Goal: Information Seeking & Learning: Find specific page/section

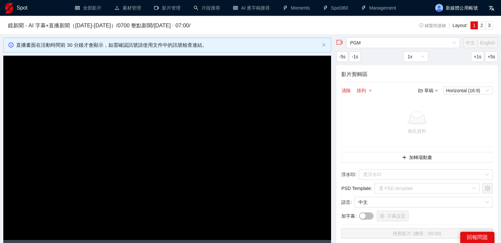
click at [14, 8] on link "Spot" at bounding box center [16, 7] width 22 height 5
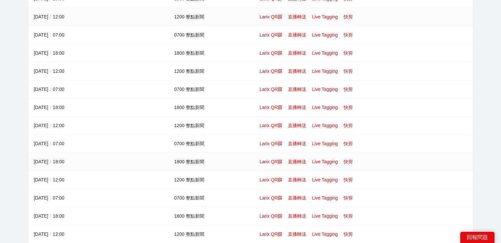
scroll to position [99, 0]
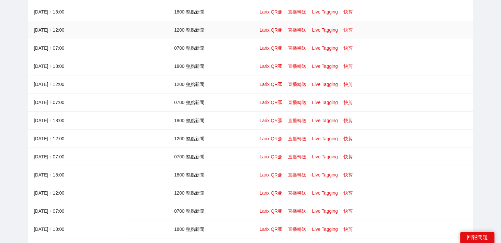
click at [343, 31] on link "快剪" at bounding box center [347, 29] width 9 height 5
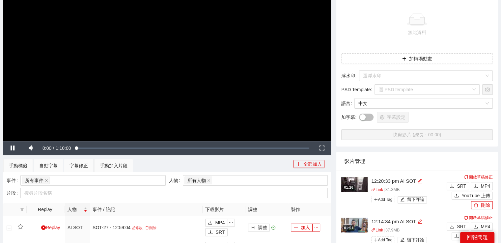
click at [255, 81] on video "Video Player" at bounding box center [167, 49] width 328 height 184
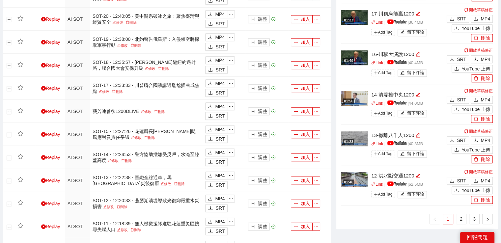
scroll to position [527, 0]
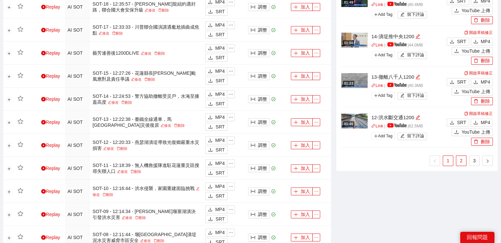
click at [460, 159] on link "2" at bounding box center [461, 161] width 10 height 10
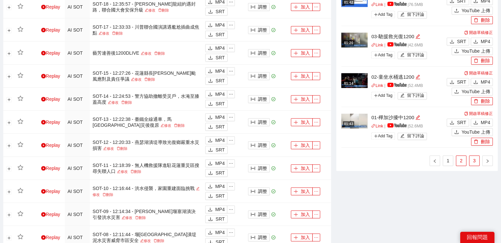
click at [477, 158] on link "3" at bounding box center [474, 161] width 10 height 10
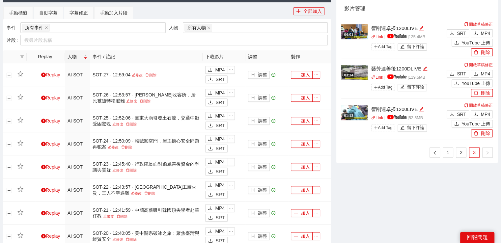
scroll to position [230, 0]
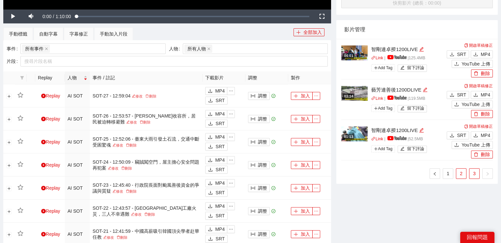
click at [458, 173] on link "2" at bounding box center [461, 174] width 10 height 10
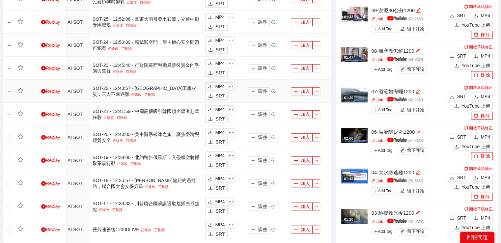
scroll to position [362, 0]
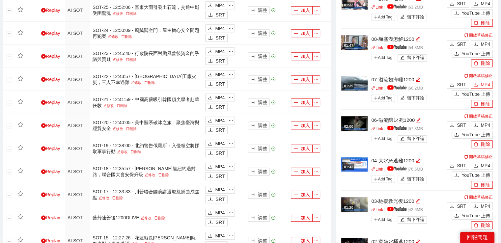
click at [484, 85] on span "MP4" at bounding box center [485, 84] width 10 height 7
click at [482, 41] on span "MP4" at bounding box center [485, 44] width 10 height 7
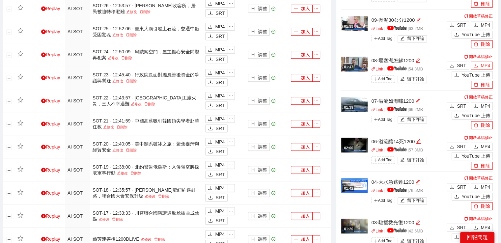
scroll to position [329, 0]
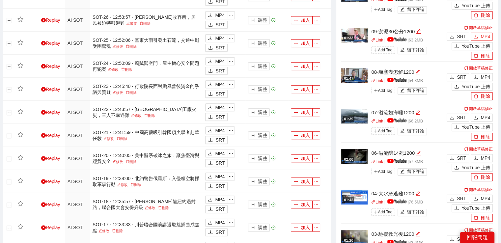
click at [479, 35] on button "MP4" at bounding box center [482, 37] width 22 height 8
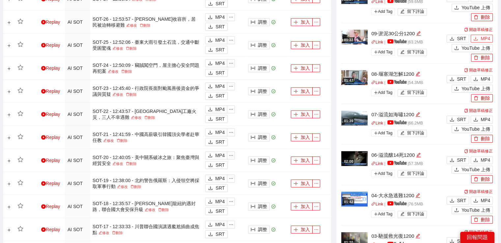
scroll to position [263, 0]
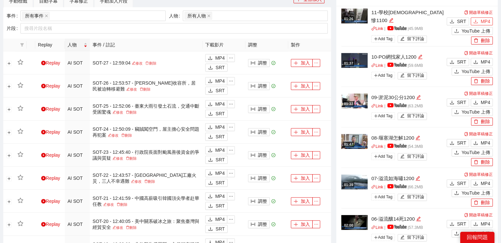
click at [476, 21] on icon "download" at bounding box center [475, 21] width 5 height 5
drag, startPoint x: 481, startPoint y: 60, endPoint x: 360, endPoint y: 6, distance: 132.4
click at [481, 60] on span "MP4" at bounding box center [485, 61] width 10 height 7
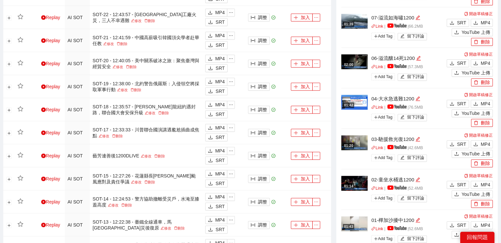
scroll to position [494, 0]
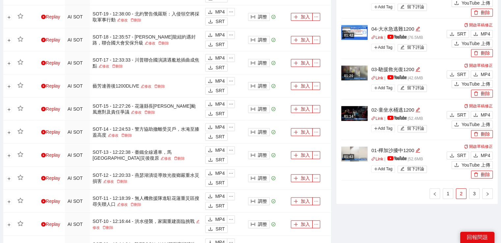
click at [454, 192] on ul "1 2 3" at bounding box center [416, 193] width 151 height 11
click at [450, 193] on link "1" at bounding box center [448, 194] width 10 height 10
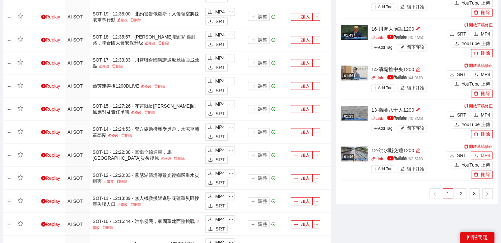
click at [481, 154] on span "MP4" at bounding box center [485, 155] width 10 height 7
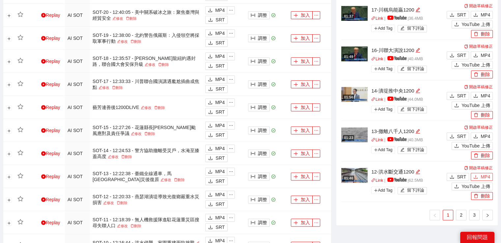
scroll to position [461, 0]
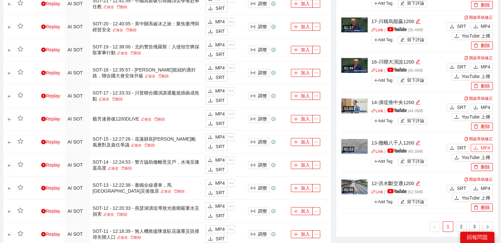
click at [487, 146] on span "MP4" at bounding box center [485, 147] width 10 height 7
drag, startPoint x: 479, startPoint y: 107, endPoint x: 425, endPoint y: 86, distance: 58.2
click at [479, 107] on button "MP4" at bounding box center [482, 107] width 22 height 8
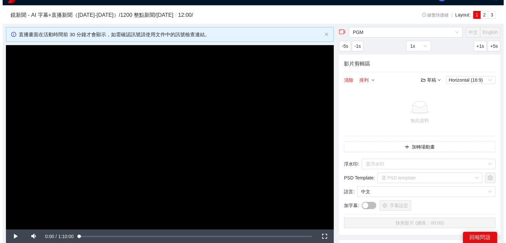
scroll to position [0, 0]
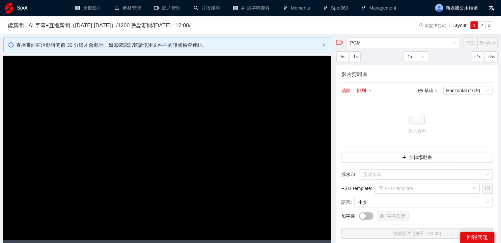
click at [51, 27] on h3 "鏡新聞 - AI 字幕+直播新聞（[DATE]-[DATE]） / 1200 整點新聞 / [DATE] / 12:00 /" at bounding box center [196, 25] width 376 height 9
click at [22, 9] on h1 "Spot" at bounding box center [22, 8] width 11 height 16
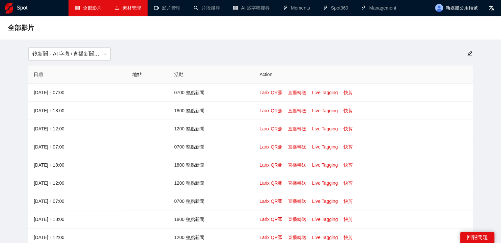
click at [131, 5] on link "素材管理" at bounding box center [128, 7] width 26 height 5
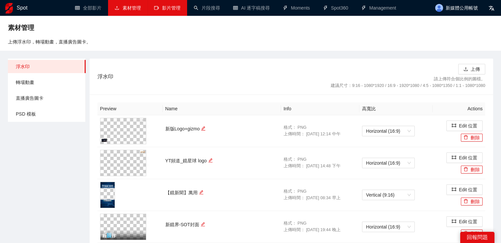
click at [165, 5] on link "影片管理" at bounding box center [167, 7] width 26 height 5
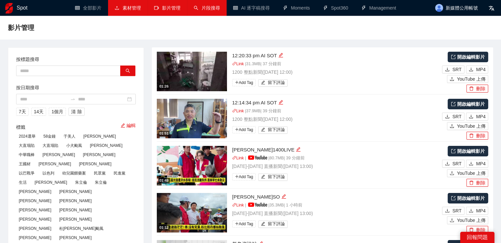
click at [214, 5] on link "片段搜尋" at bounding box center [207, 7] width 26 height 5
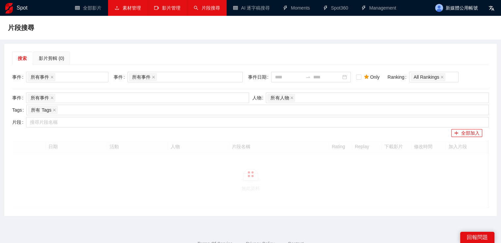
click at [128, 127] on div "片段 搜尋片段名稱" at bounding box center [251, 123] width 480 height 12
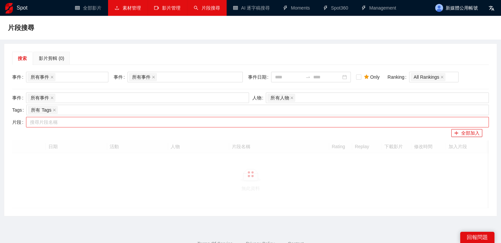
click at [131, 125] on div at bounding box center [254, 122] width 453 height 8
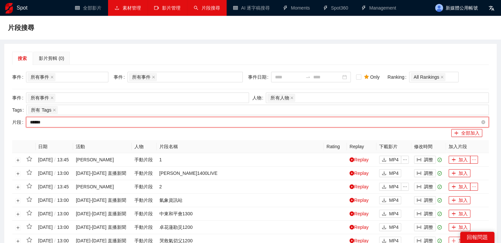
type input "*****"
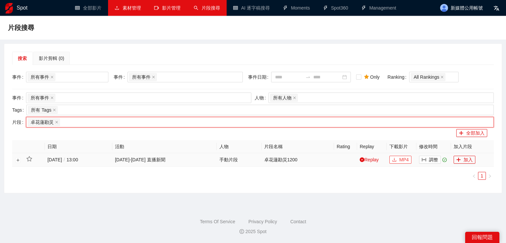
click at [394, 159] on icon "download" at bounding box center [394, 160] width 4 height 4
